Goal: Check status: Check status

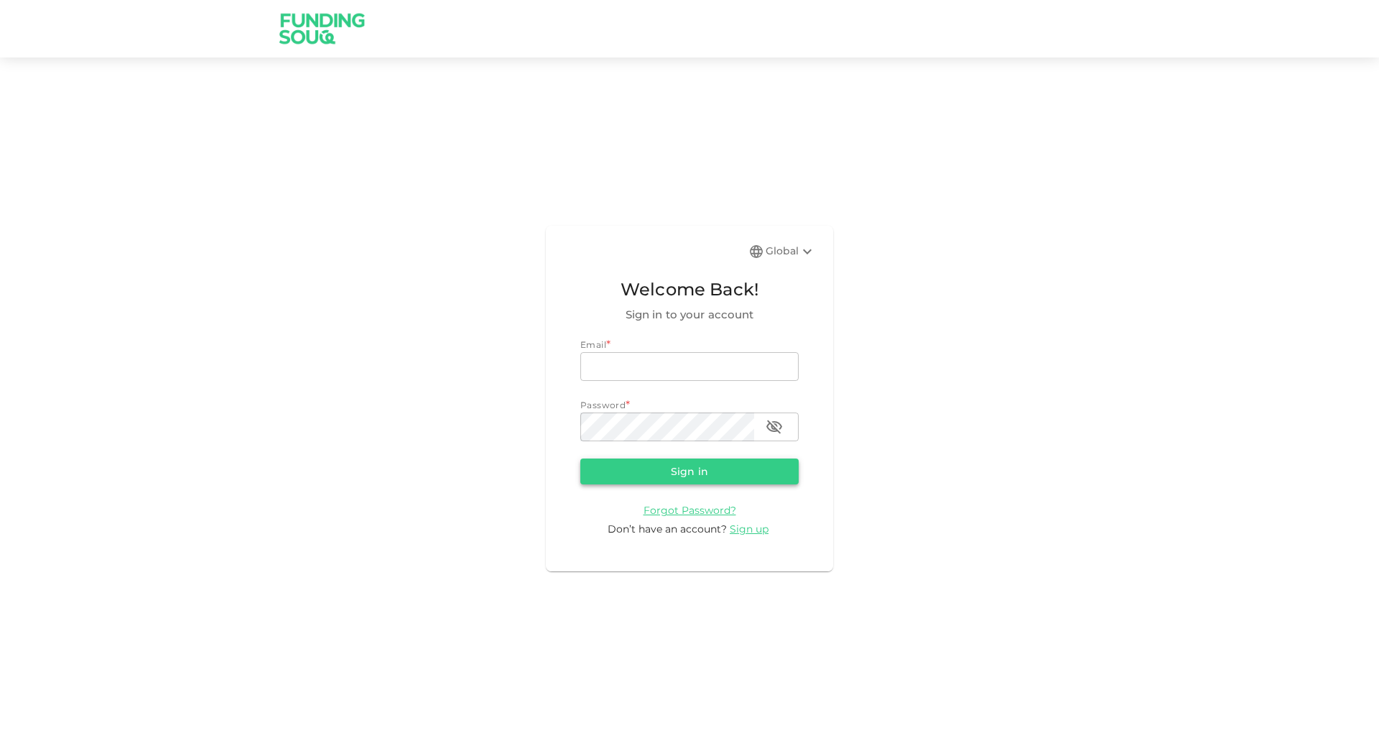
type input "[EMAIL_ADDRESS][DOMAIN_NAME]"
click at [675, 477] on button "Sign in" at bounding box center [690, 471] width 218 height 26
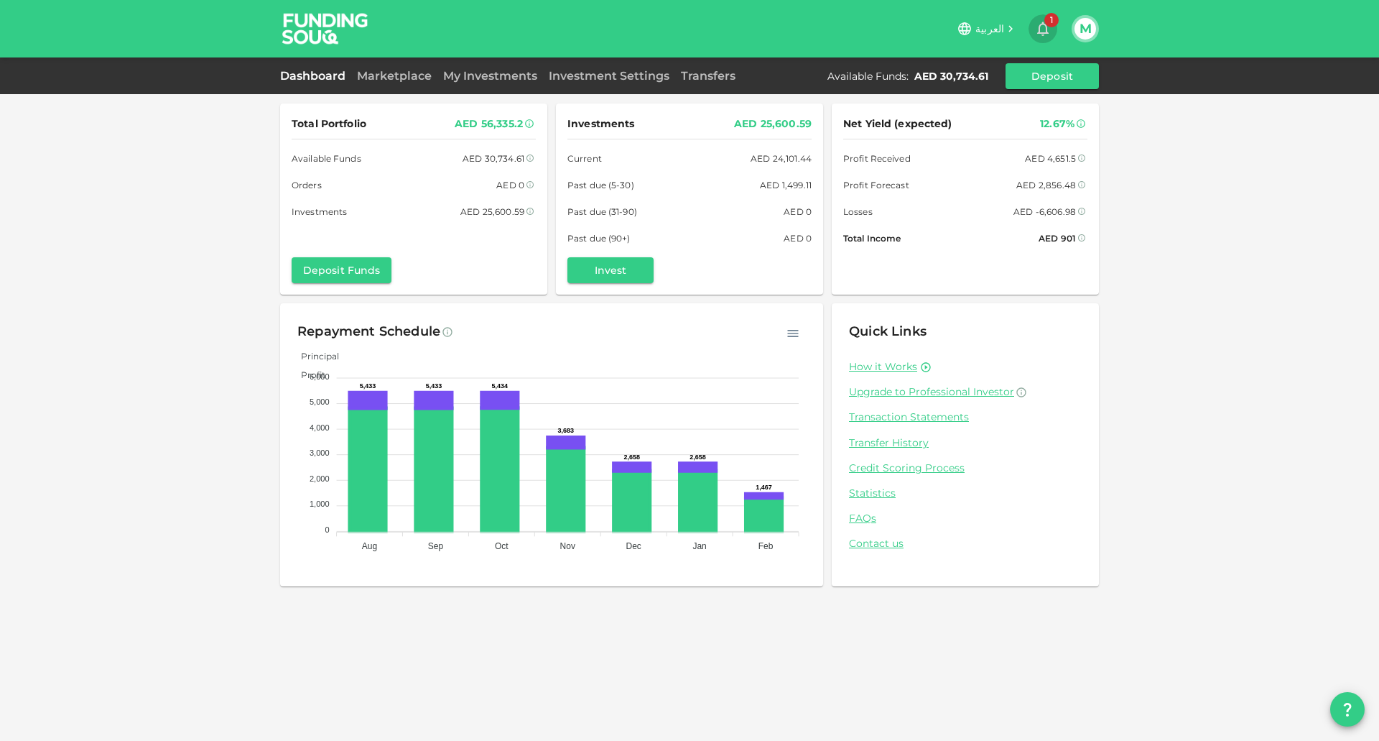
click at [1040, 24] on icon "button" at bounding box center [1043, 28] width 17 height 17
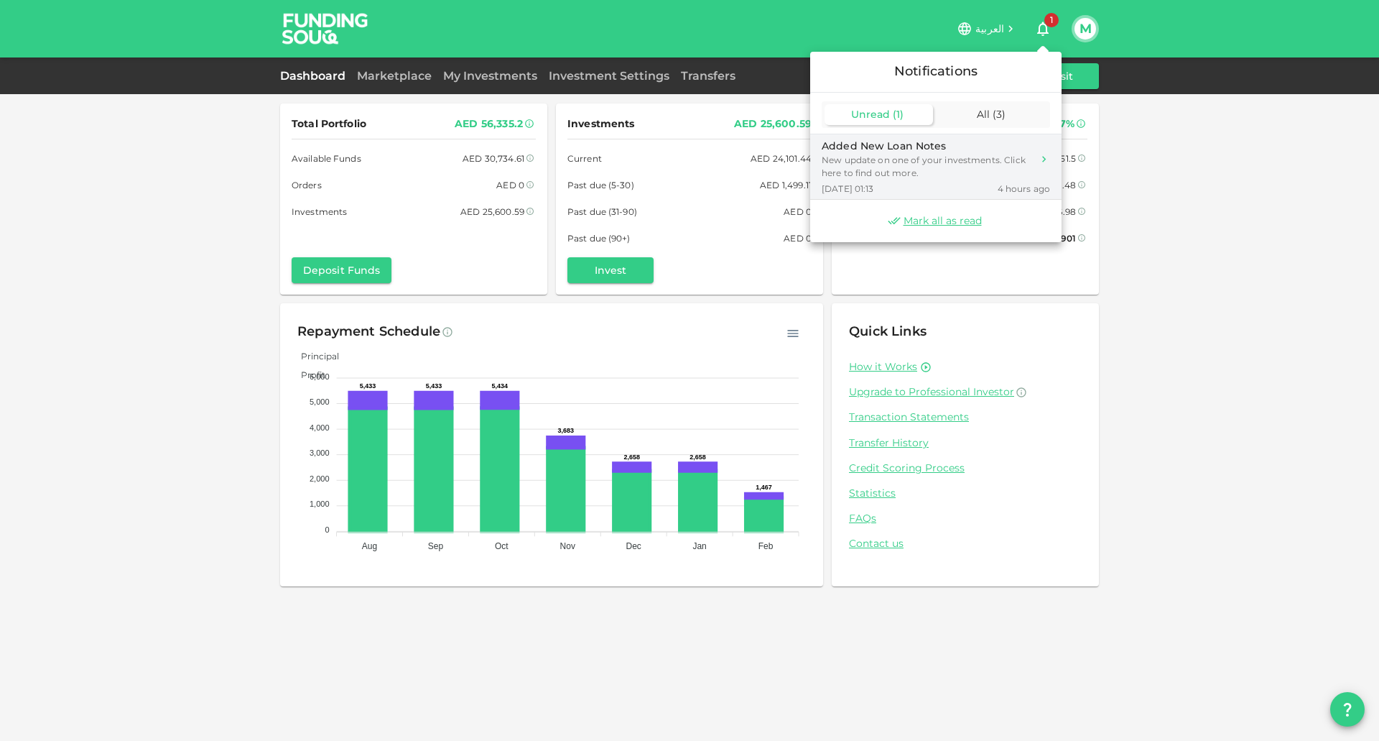
click at [922, 167] on div "New update on one of your investments. Click here to find out more." at bounding box center [927, 167] width 211 height 26
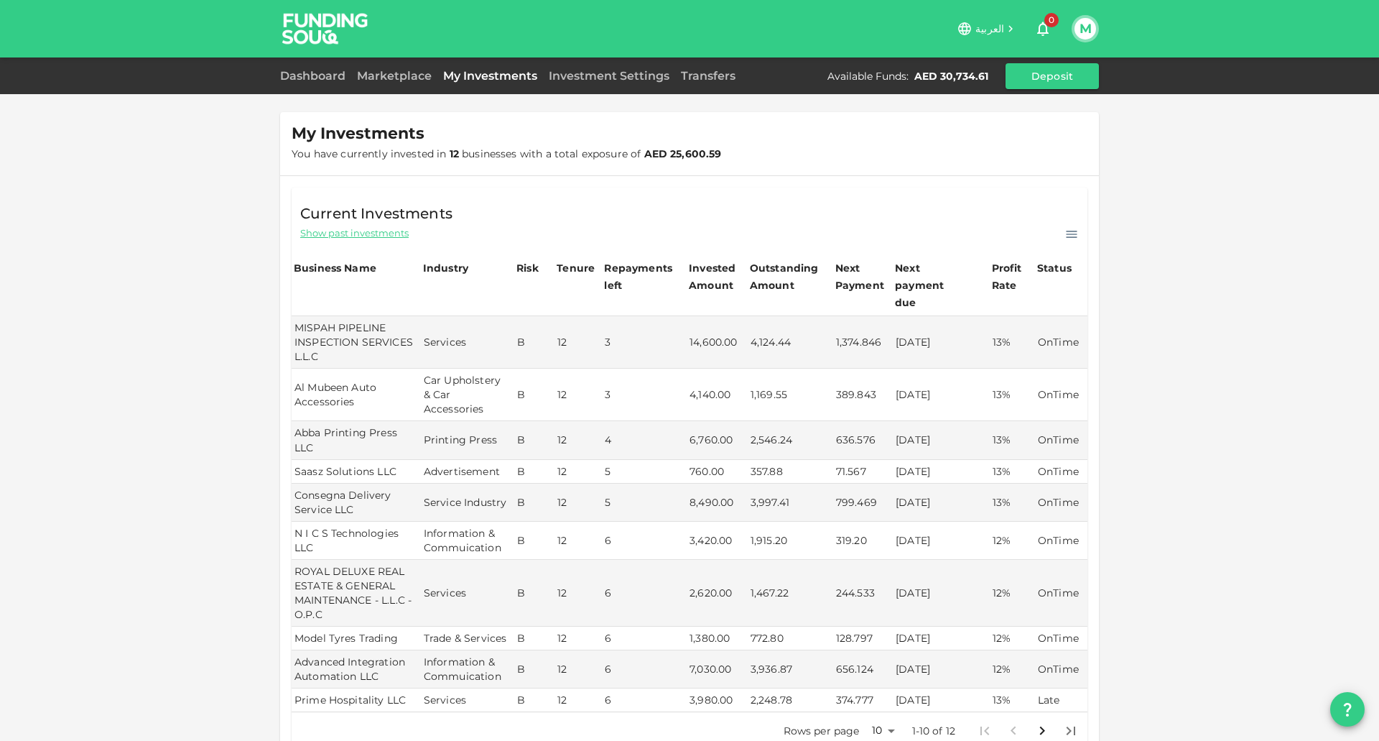
scroll to position [163, 0]
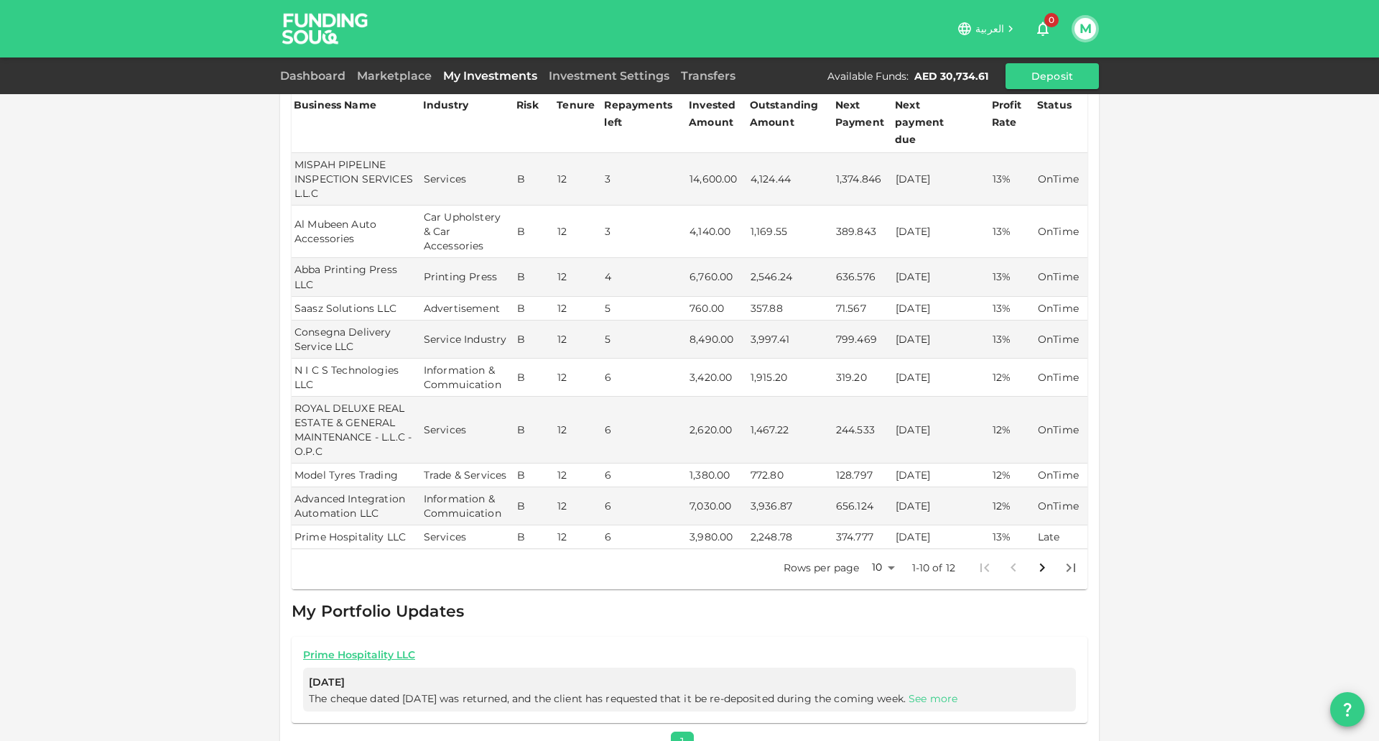
click at [937, 692] on link "See more" at bounding box center [933, 698] width 49 height 13
click at [313, 73] on link "Dashboard" at bounding box center [315, 76] width 71 height 14
